Goal: Find specific page/section: Find specific page/section

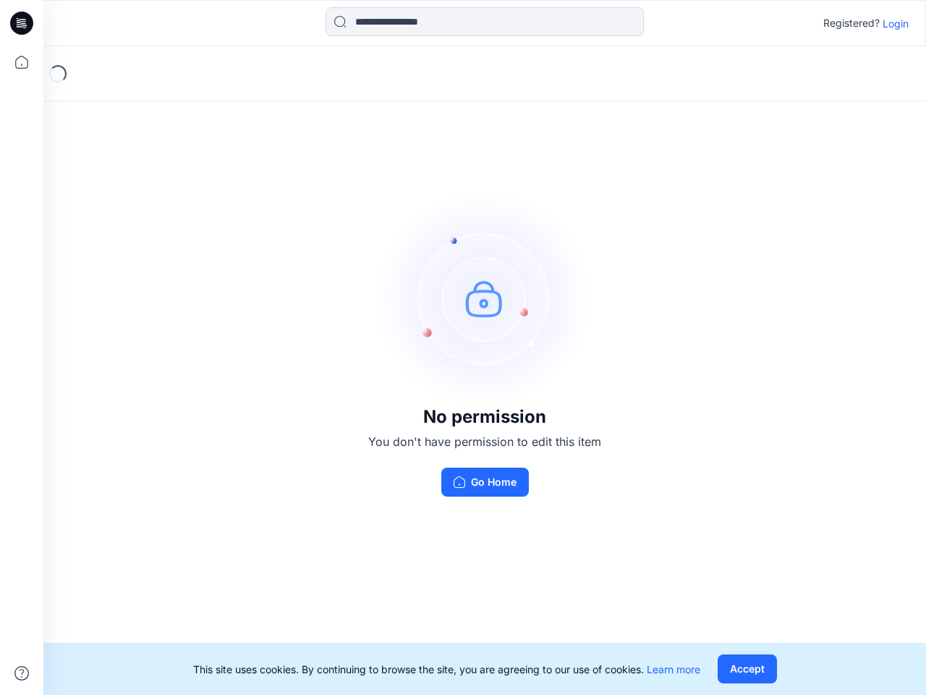
click at [463, 347] on img at bounding box center [484, 298] width 217 height 217
click at [22, 23] on icon at bounding box center [24, 23] width 6 height 1
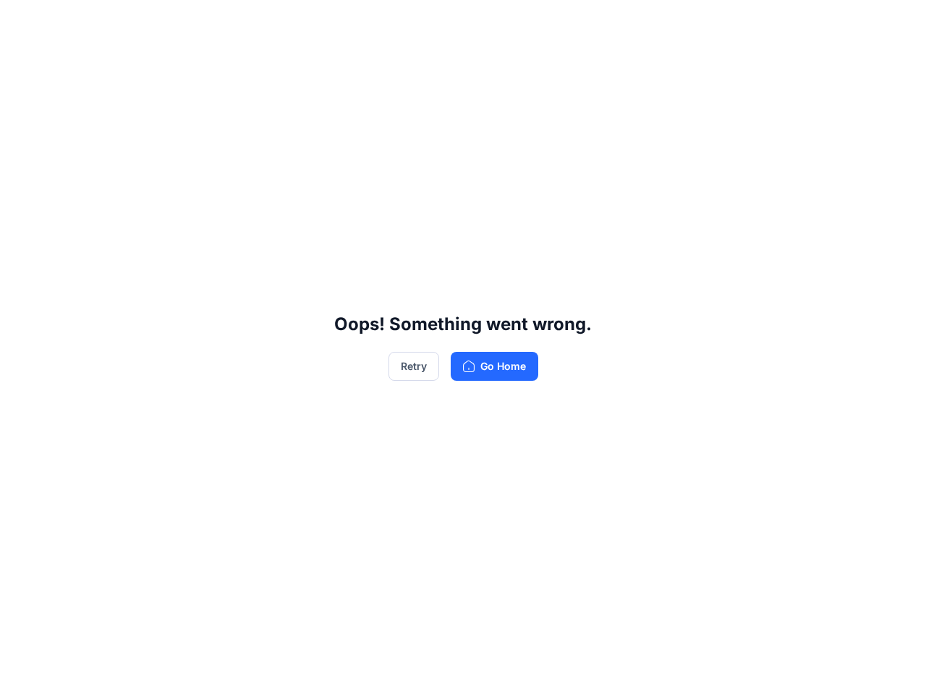
click at [22, 62] on div "Oops! Something went wrong. Retry Go Home" at bounding box center [463, 347] width 926 height 695
click at [22, 673] on div "Oops! Something went wrong. Retry Go Home" at bounding box center [463, 347] width 926 height 695
click at [485, 22] on div "Oops! Something went wrong. Retry Go Home" at bounding box center [463, 347] width 926 height 695
click at [896, 23] on div "Oops! Something went wrong. Retry Go Home" at bounding box center [463, 347] width 926 height 695
click at [747, 669] on div "Oops! Something went wrong. Retry Go Home" at bounding box center [463, 347] width 926 height 695
